Goal: Task Accomplishment & Management: Complete application form

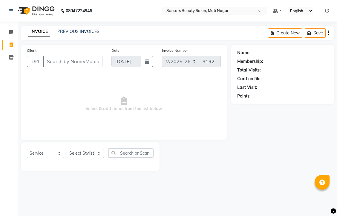
select select "7057"
select select "service"
click at [90, 67] on input "Client" at bounding box center [73, 61] width 60 height 11
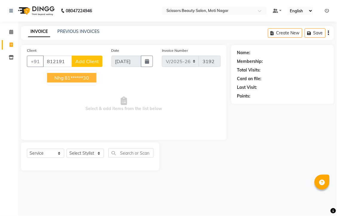
click at [89, 81] on ngb-highlight "81******30" at bounding box center [77, 78] width 25 height 6
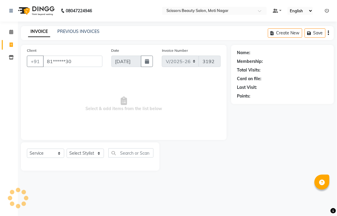
type input "81******30"
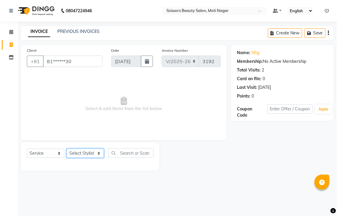
click at [81, 158] on select "Select Stylist Arman [PERSON_NAME] [PERSON_NAME] [PERSON_NAME] Sir Staff" at bounding box center [85, 153] width 37 height 9
select select "58456"
click at [69, 158] on select "Select Stylist Arman [PERSON_NAME] [PERSON_NAME] [PERSON_NAME] Sir Staff" at bounding box center [85, 153] width 37 height 9
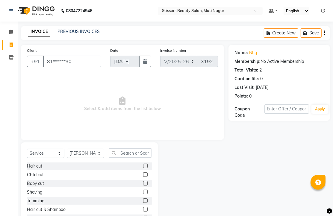
click at [143, 168] on label at bounding box center [145, 166] width 4 height 4
click at [143, 168] on input "checkbox" at bounding box center [145, 166] width 4 height 4
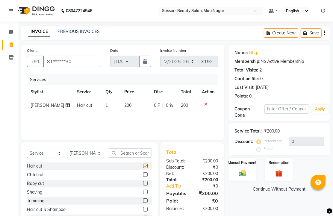
checkbox input "false"
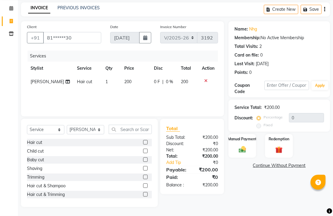
scroll to position [47, 0]
click at [241, 148] on img at bounding box center [242, 149] width 12 height 9
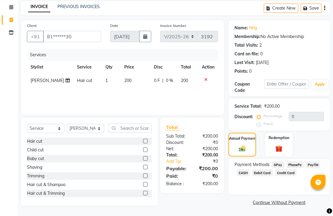
click at [296, 165] on span "PhonePe" at bounding box center [294, 164] width 17 height 7
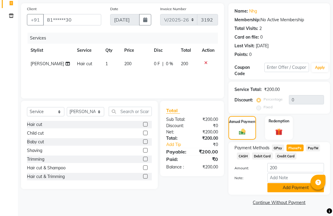
click at [293, 187] on button "Add Payment" at bounding box center [295, 187] width 57 height 9
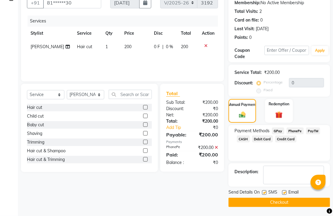
scroll to position [91, 0]
click at [286, 190] on label at bounding box center [284, 192] width 4 height 4
click at [286, 191] on input "checkbox" at bounding box center [284, 193] width 4 height 4
checkbox input "false"
click at [280, 198] on button "Checkout" at bounding box center [278, 202] width 101 height 9
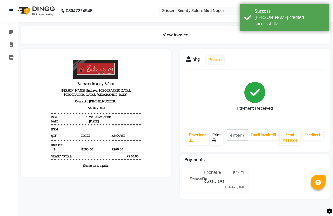
click at [221, 145] on link "Print" at bounding box center [216, 138] width 13 height 16
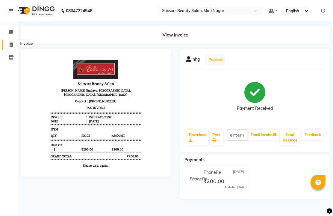
click at [11, 44] on icon at bounding box center [11, 44] width 3 height 4
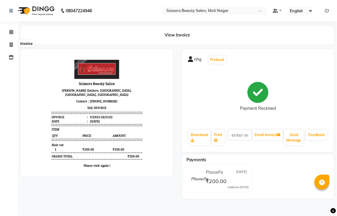
select select "service"
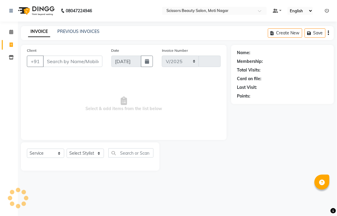
select select "7057"
type input "3193"
click at [74, 65] on input "Client" at bounding box center [73, 61] width 60 height 11
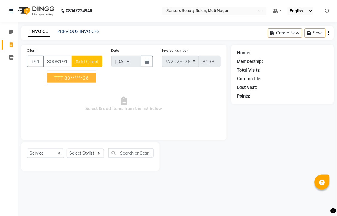
click at [89, 81] on ngb-highlight "80******26" at bounding box center [77, 78] width 25 height 6
type input "80******26"
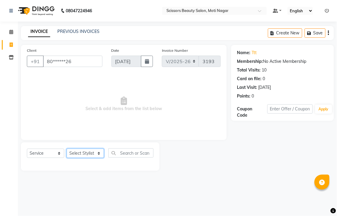
click at [84, 158] on select "Select Stylist Arman [PERSON_NAME] [PERSON_NAME] [PERSON_NAME] Sir Staff" at bounding box center [85, 153] width 37 height 9
select select "89632"
click at [69, 158] on select "Select Stylist Arman [PERSON_NAME] [PERSON_NAME] [PERSON_NAME] Sir Staff" at bounding box center [85, 153] width 37 height 9
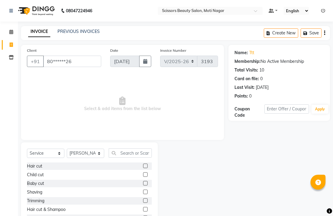
click at [143, 168] on label at bounding box center [145, 166] width 4 height 4
click at [143, 168] on input "checkbox" at bounding box center [145, 166] width 4 height 4
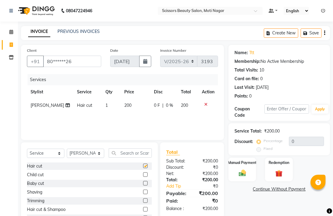
checkbox input "false"
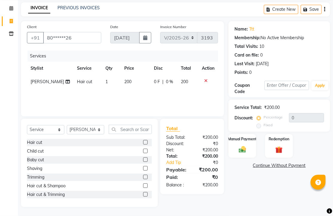
scroll to position [47, 0]
click at [241, 147] on img at bounding box center [242, 149] width 12 height 9
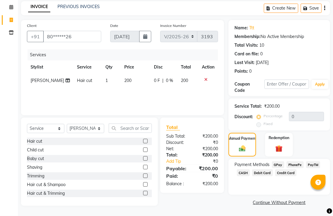
click at [301, 165] on span "PhonePe" at bounding box center [294, 164] width 17 height 7
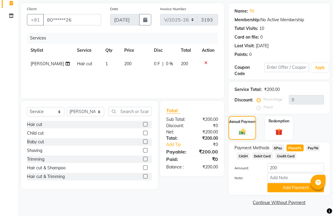
scroll to position [74, 0]
click at [288, 188] on button "Add Payment" at bounding box center [295, 187] width 57 height 9
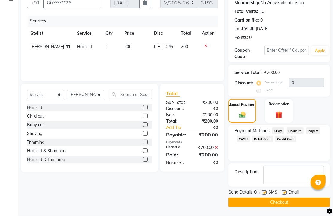
scroll to position [91, 0]
click at [286, 190] on label at bounding box center [284, 192] width 4 height 4
click at [286, 191] on input "checkbox" at bounding box center [284, 193] width 4 height 4
checkbox input "false"
click at [284, 198] on button "Checkout" at bounding box center [278, 202] width 101 height 9
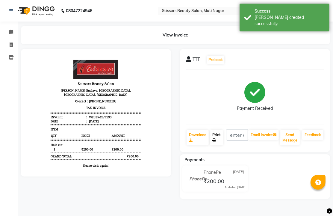
click at [222, 145] on link "Print" at bounding box center [216, 138] width 13 height 16
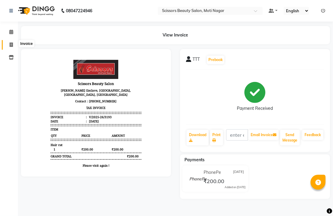
click at [8, 46] on span at bounding box center [11, 45] width 10 height 7
select select "service"
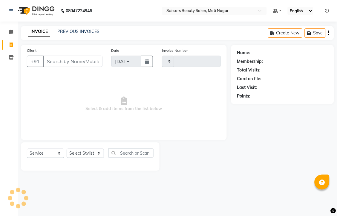
type input "3194"
select select "7057"
click at [79, 67] on input "Client" at bounding box center [73, 61] width 60 height 11
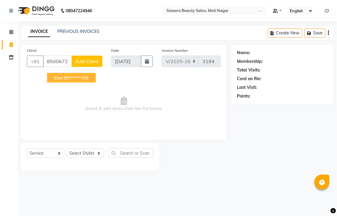
click at [89, 81] on ngb-highlight "85******09" at bounding box center [76, 78] width 25 height 6
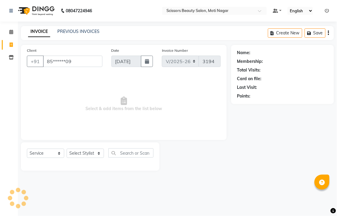
type input "85******09"
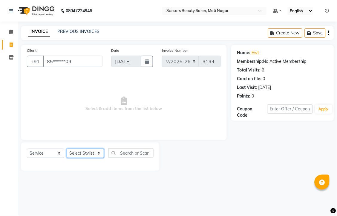
click at [90, 158] on select "Select Stylist Arman [PERSON_NAME] [PERSON_NAME] [PERSON_NAME] Sir Staff" at bounding box center [85, 153] width 37 height 9
select select "58456"
click at [69, 158] on select "Select Stylist Arman [PERSON_NAME] [PERSON_NAME] [PERSON_NAME] Sir Staff" at bounding box center [85, 153] width 37 height 9
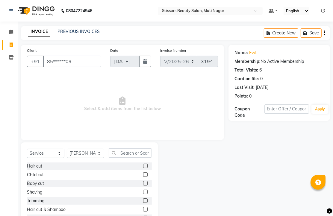
click at [143, 168] on label at bounding box center [145, 166] width 4 height 4
click at [143, 168] on input "checkbox" at bounding box center [145, 166] width 4 height 4
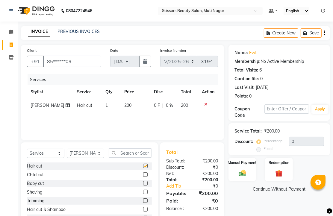
checkbox input "false"
click at [241, 177] on img at bounding box center [242, 173] width 12 height 9
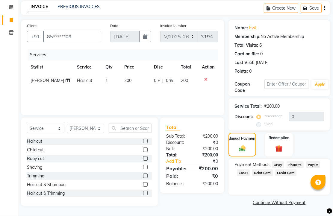
scroll to position [49, 0]
click at [293, 163] on span "PhonePe" at bounding box center [294, 164] width 17 height 7
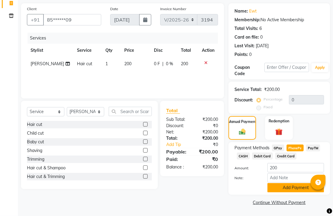
scroll to position [74, 0]
click at [289, 183] on button "Add Payment" at bounding box center [295, 187] width 57 height 9
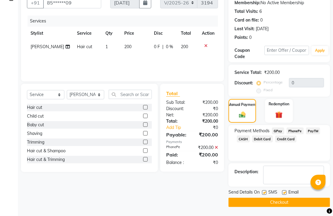
click at [286, 195] on label at bounding box center [284, 192] width 4 height 4
click at [286, 195] on input "checkbox" at bounding box center [284, 193] width 4 height 4
checkbox input "false"
click at [285, 202] on button "Checkout" at bounding box center [278, 202] width 101 height 9
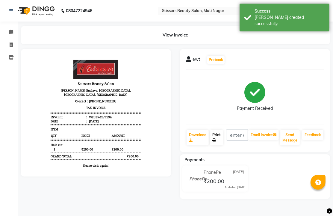
click at [220, 144] on link "Print" at bounding box center [216, 138] width 13 height 16
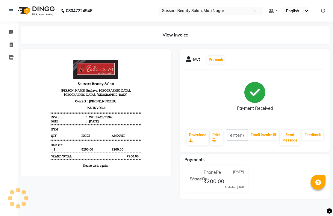
scroll to position [11, 0]
click at [299, 68] on div "ewt Prebook Payment Received Download Print Email Invoice Send Message Feedback" at bounding box center [255, 100] width 150 height 103
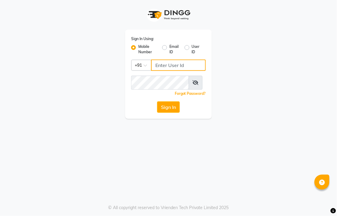
click at [177, 71] on input "Username" at bounding box center [178, 65] width 55 height 11
type input "9393027297"
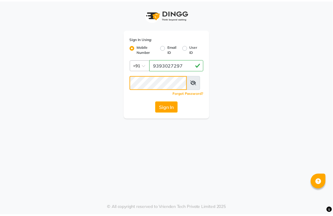
scroll to position [0, 0]
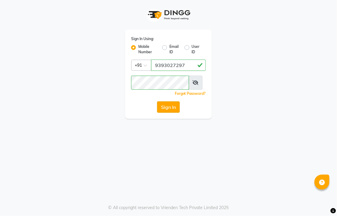
click at [170, 113] on button "Sign In" at bounding box center [168, 106] width 23 height 11
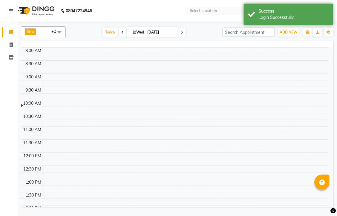
select select "en"
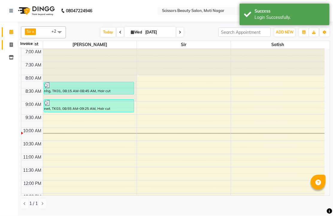
click at [13, 43] on span at bounding box center [11, 45] width 10 height 7
select select "service"
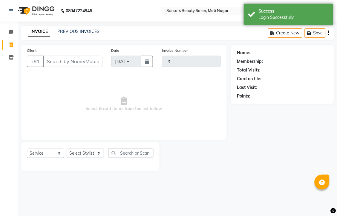
type input "3195"
select select "7057"
click at [71, 67] on input "Client" at bounding box center [73, 61] width 60 height 11
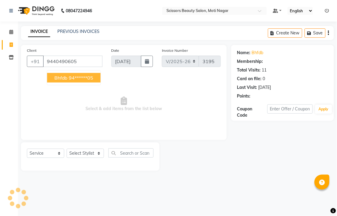
click at [94, 81] on ngb-highlight "94******05" at bounding box center [81, 78] width 25 height 6
type input "94******05"
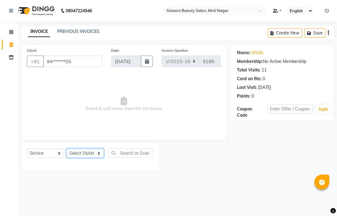
click at [78, 158] on select "Select Stylist Arman [PERSON_NAME] [PERSON_NAME] [PERSON_NAME] Sir Staff" at bounding box center [85, 153] width 37 height 9
select select "89632"
click at [69, 158] on select "Select Stylist Arman [PERSON_NAME] [PERSON_NAME] [PERSON_NAME] Sir Staff" at bounding box center [85, 153] width 37 height 9
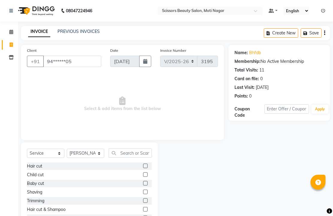
click at [143, 194] on label at bounding box center [145, 192] width 4 height 4
click at [143, 194] on input "checkbox" at bounding box center [145, 192] width 4 height 4
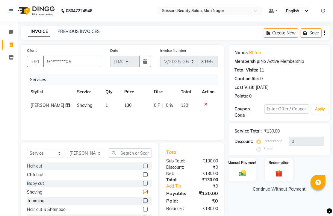
checkbox input "false"
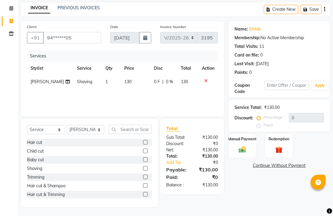
scroll to position [47, 0]
click at [243, 148] on img at bounding box center [242, 149] width 12 height 9
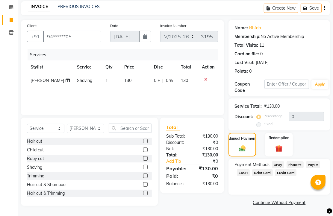
click at [297, 166] on span "PhonePe" at bounding box center [294, 164] width 17 height 7
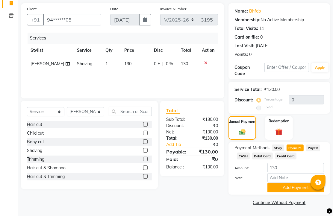
scroll to position [74, 0]
click at [292, 183] on button "Add Payment" at bounding box center [295, 187] width 57 height 9
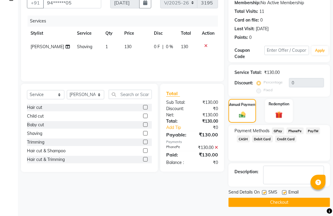
scroll to position [91, 0]
click at [284, 190] on label at bounding box center [284, 192] width 4 height 4
click at [284, 191] on input "checkbox" at bounding box center [284, 193] width 4 height 4
checkbox input "false"
click at [284, 194] on div "Send Details On SMS Email Checkout" at bounding box center [278, 198] width 101 height 18
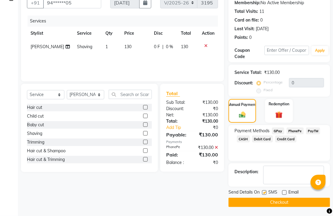
click at [284, 195] on div "Send Details On SMS Email Checkout" at bounding box center [278, 198] width 101 height 18
click at [274, 199] on button "Checkout" at bounding box center [278, 202] width 101 height 9
